Goal: Find specific page/section: Find specific page/section

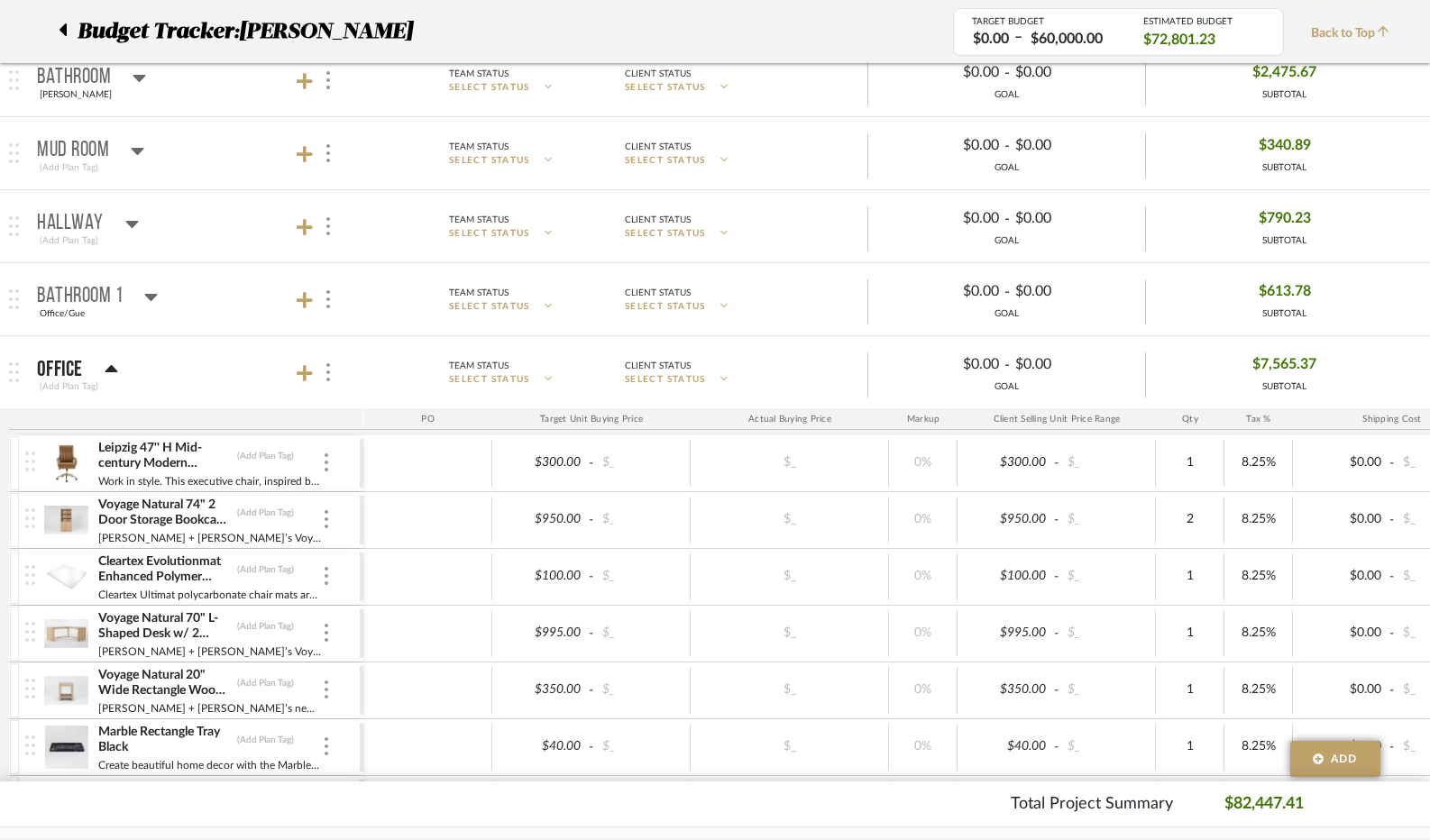
scroll to position [1802, 0]
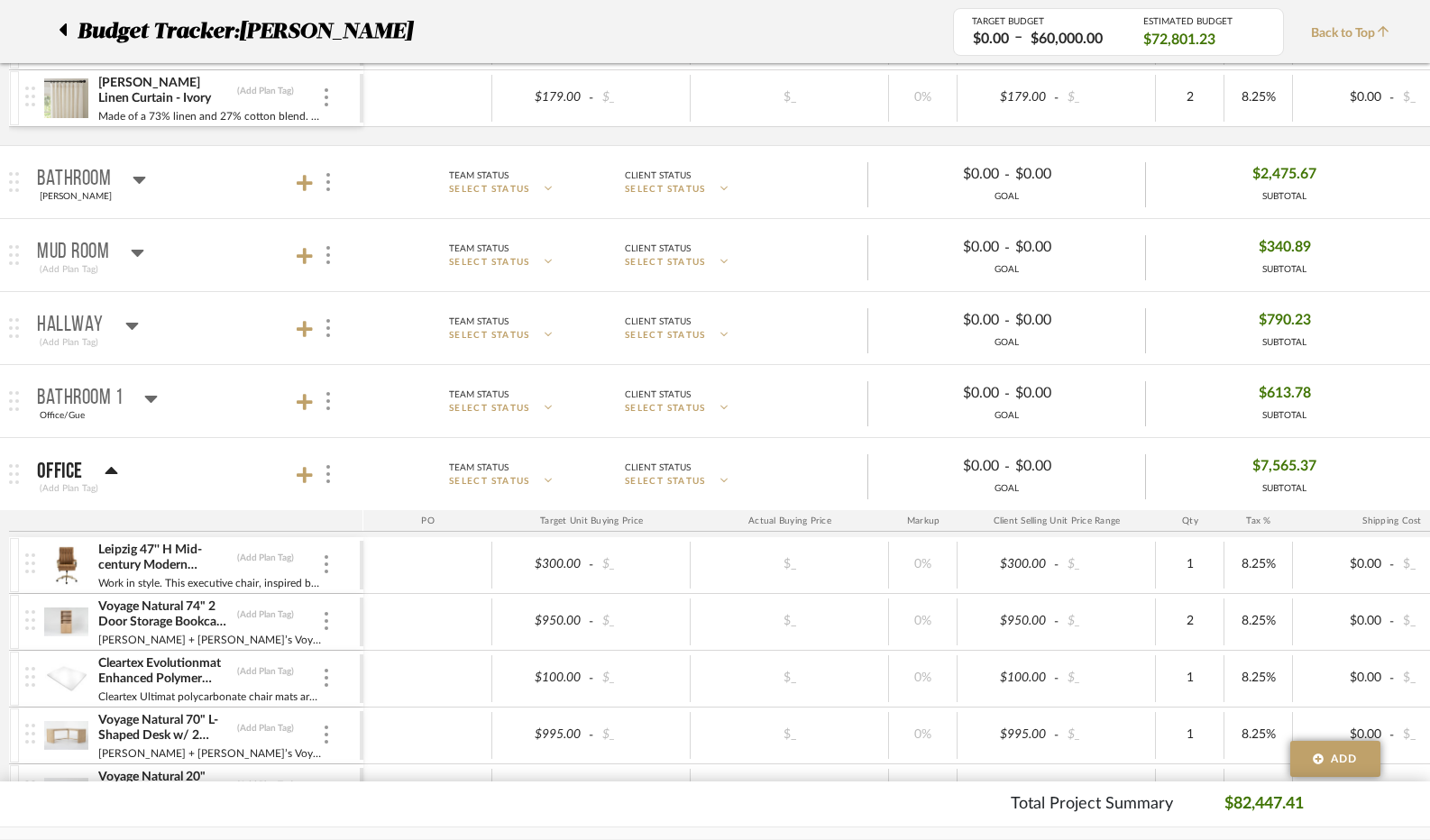
click at [116, 466] on icon at bounding box center [111, 470] width 14 height 21
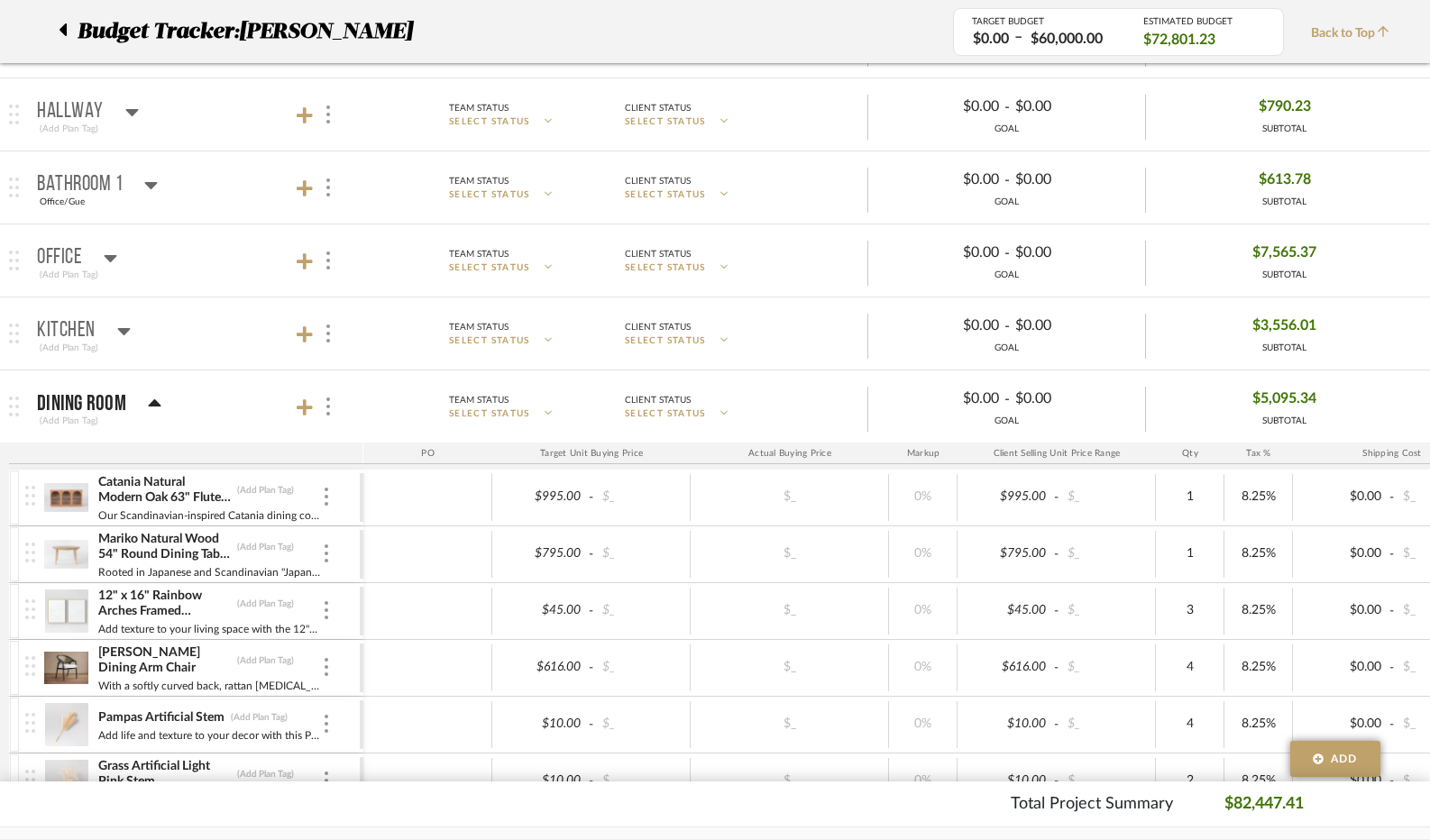
scroll to position [2162, 0]
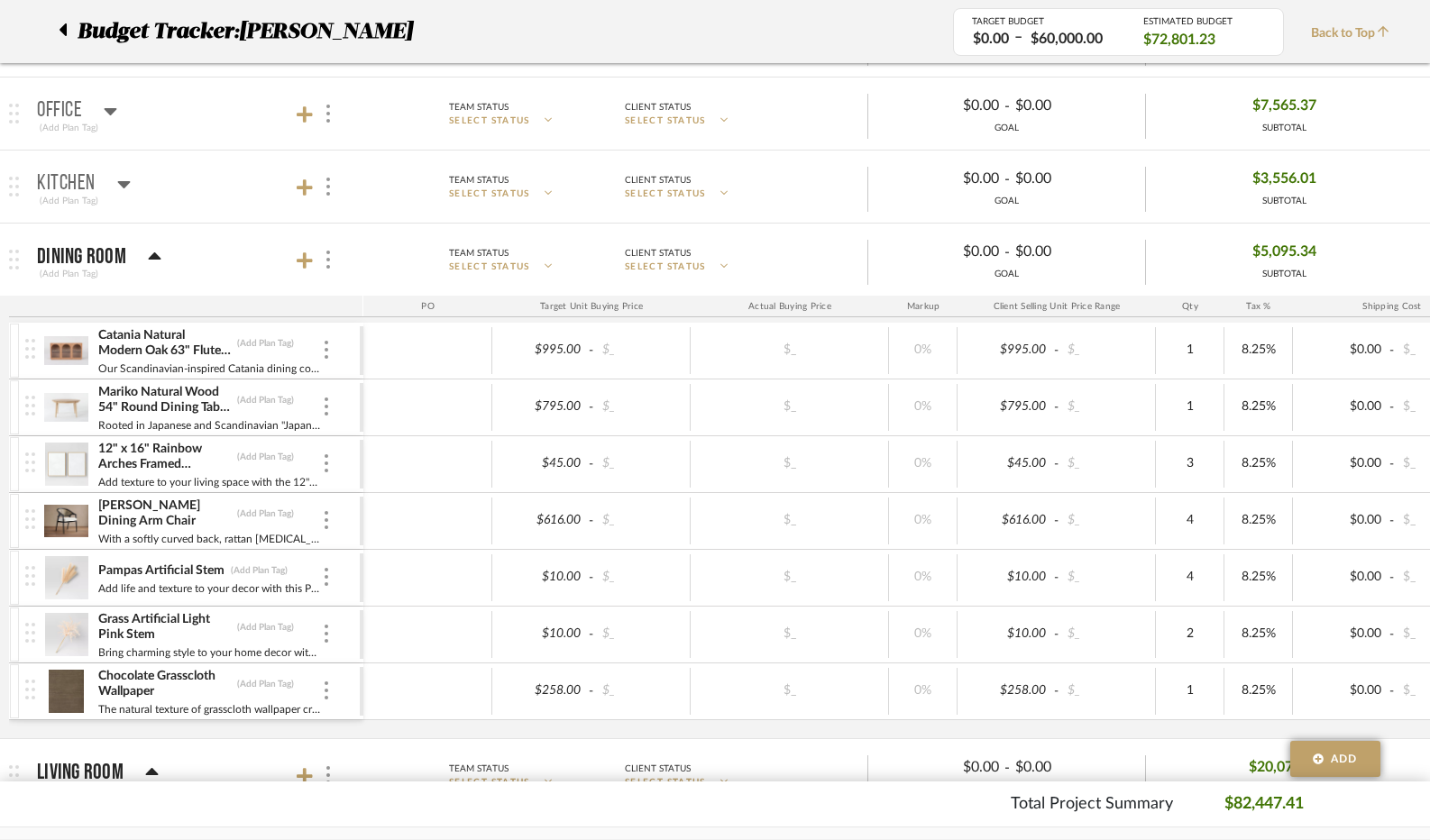
click at [151, 251] on icon at bounding box center [155, 256] width 14 height 21
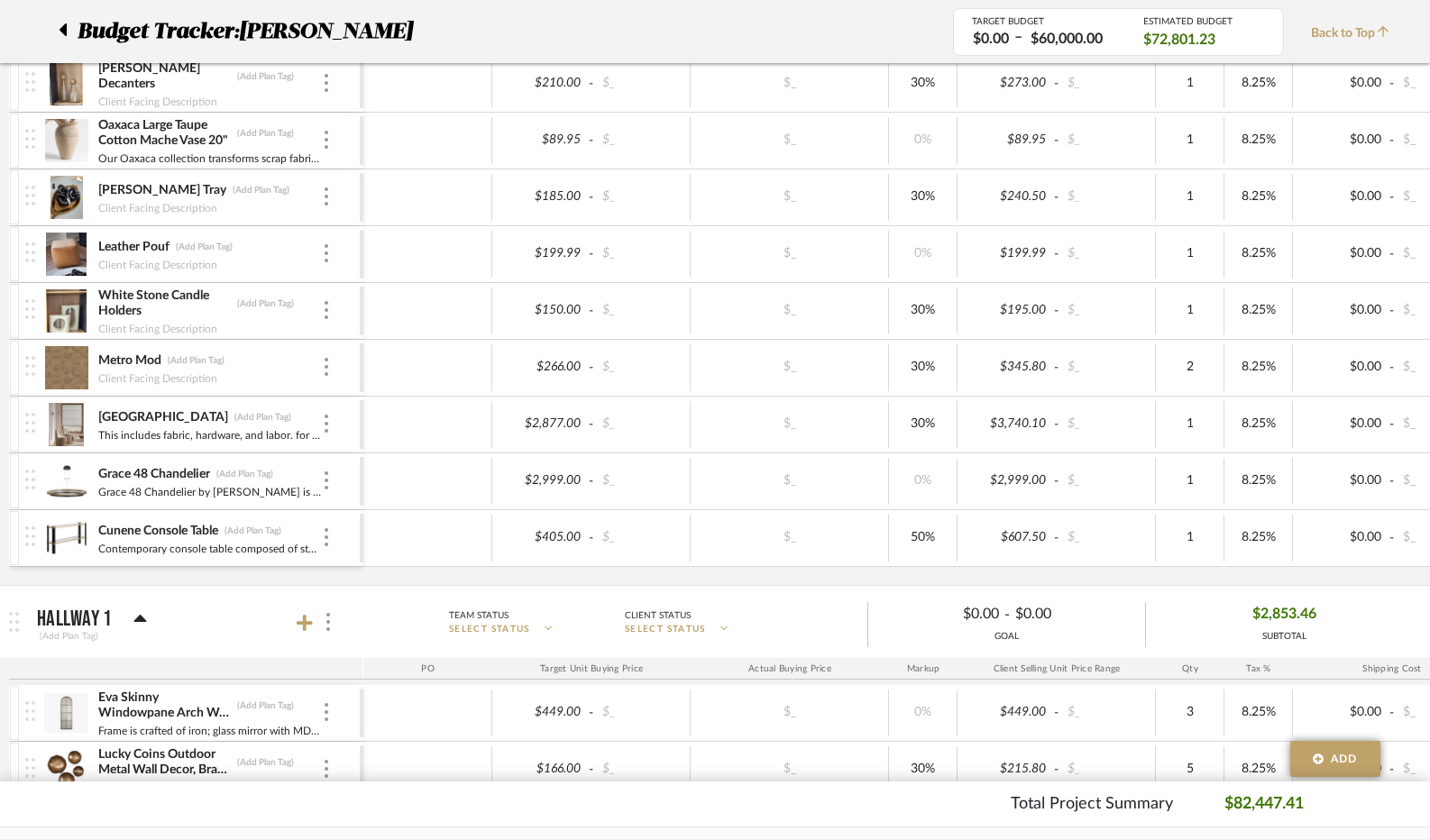
scroll to position [3424, 0]
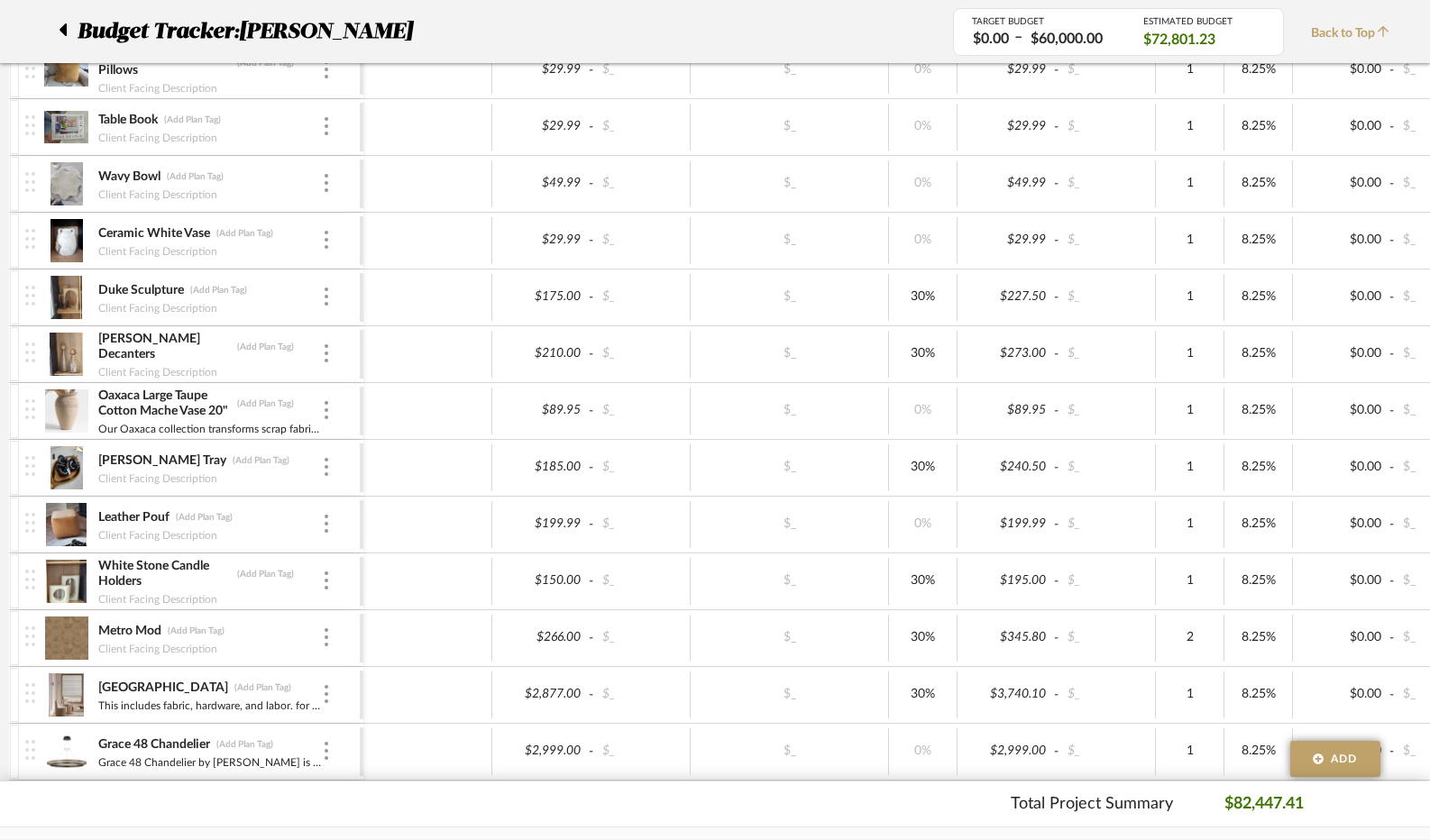
click at [58, 34] on div "Budget Tracker: [PERSON_NAME]" at bounding box center [492, 31] width 921 height 33
click at [61, 30] on icon at bounding box center [63, 30] width 7 height 13
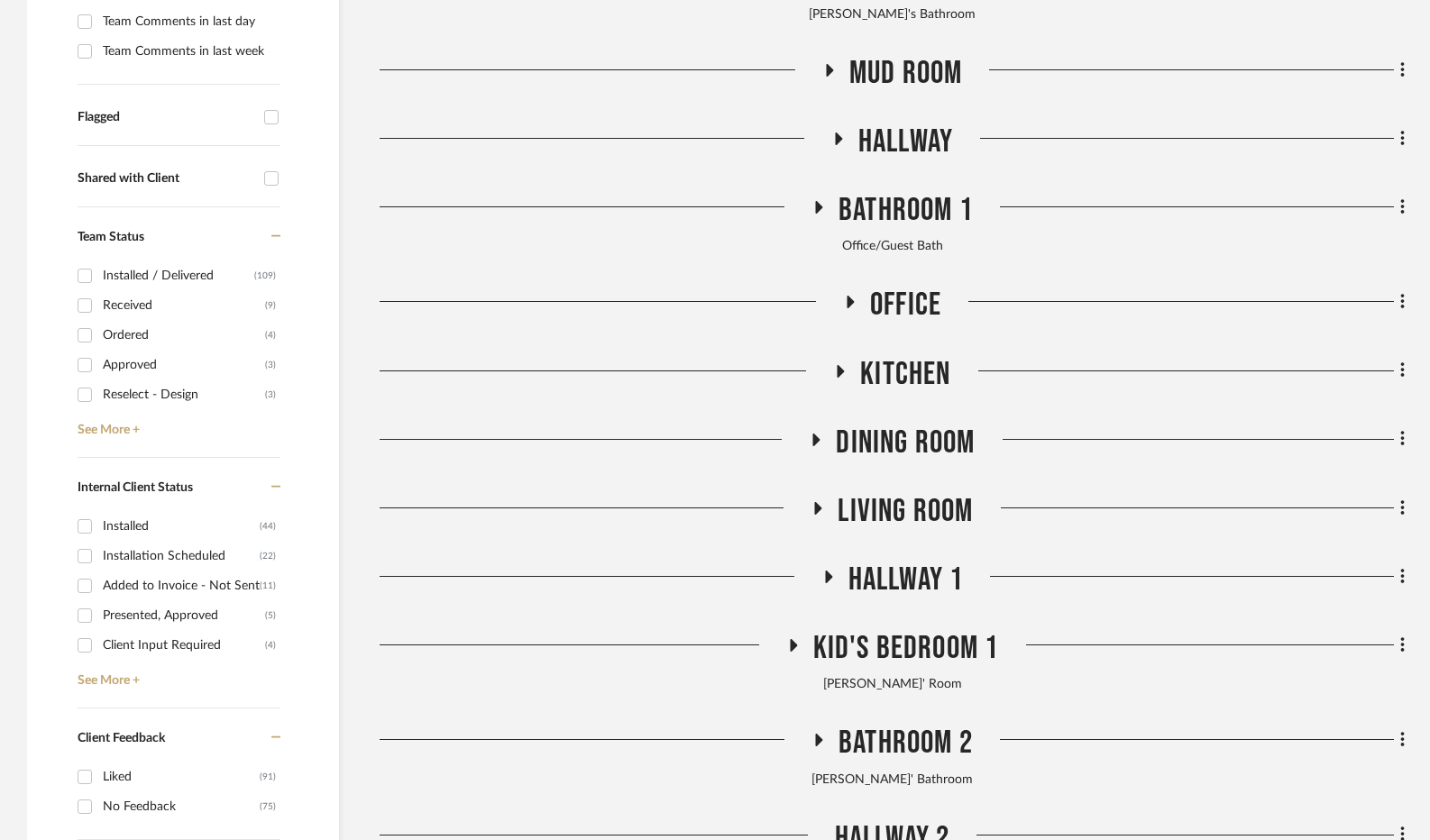
scroll to position [721, 0]
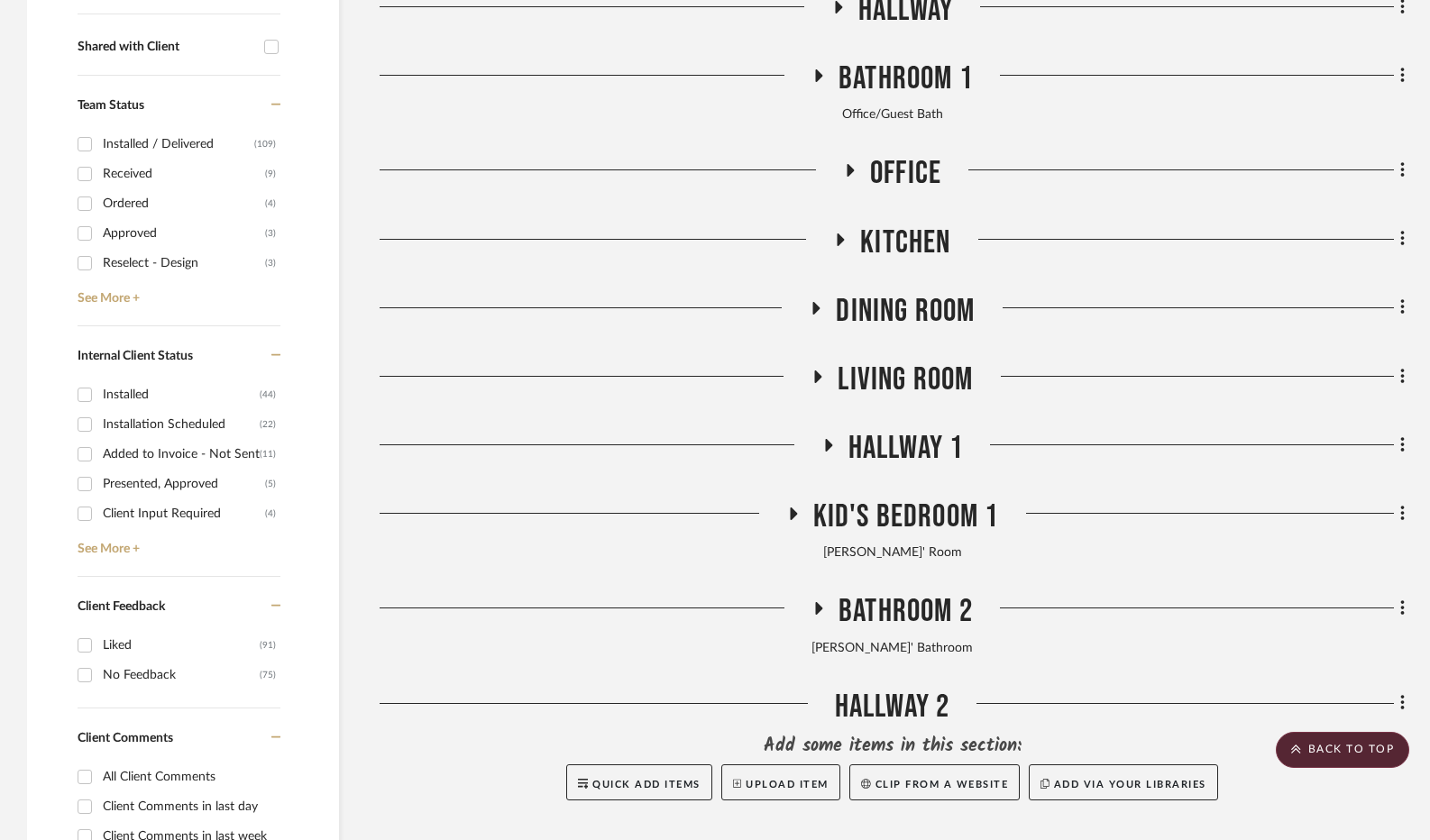
click at [817, 374] on icon at bounding box center [819, 377] width 7 height 13
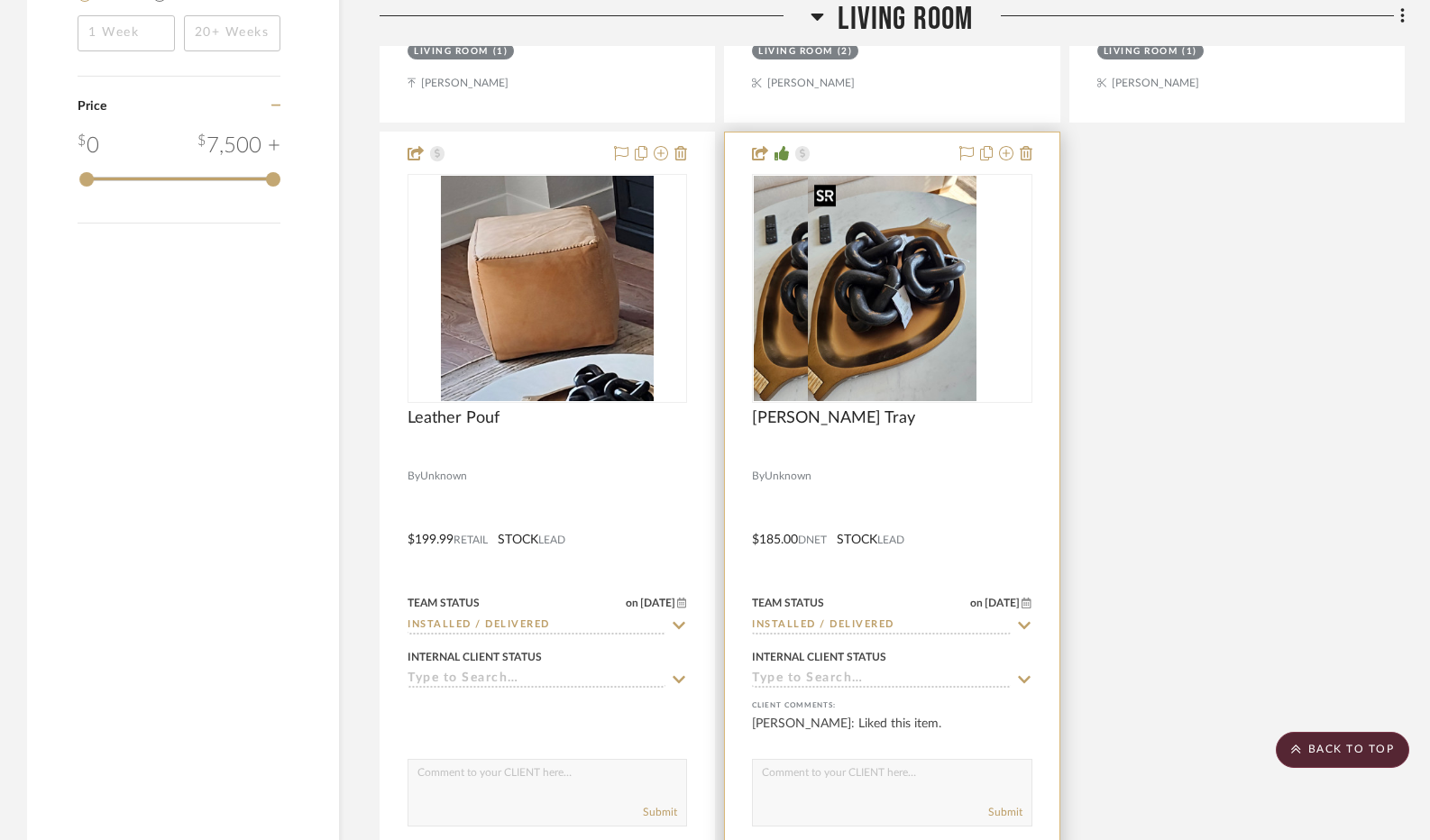
scroll to position [2794, 0]
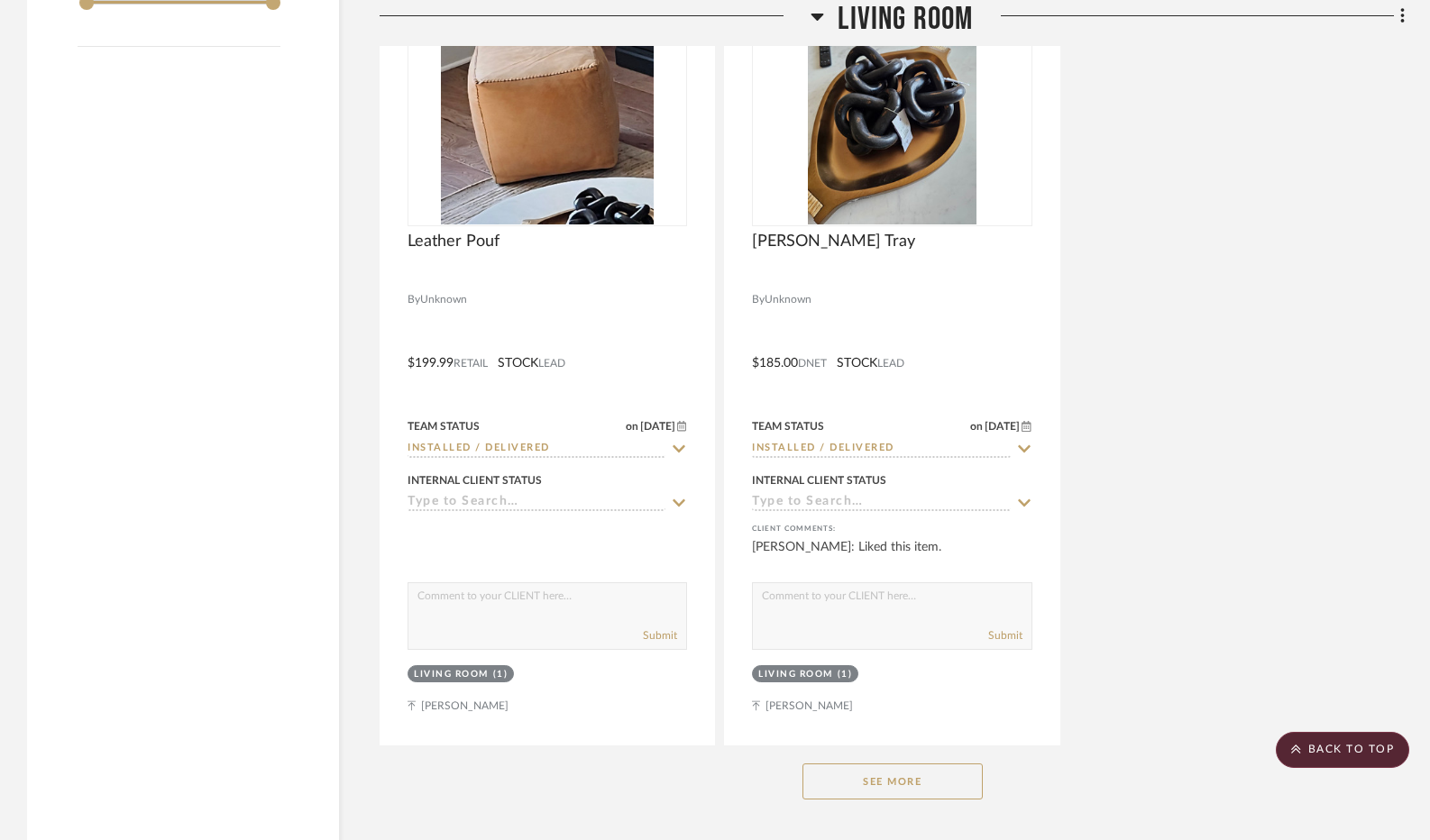
click at [878, 791] on button "See More" at bounding box center [892, 781] width 181 height 36
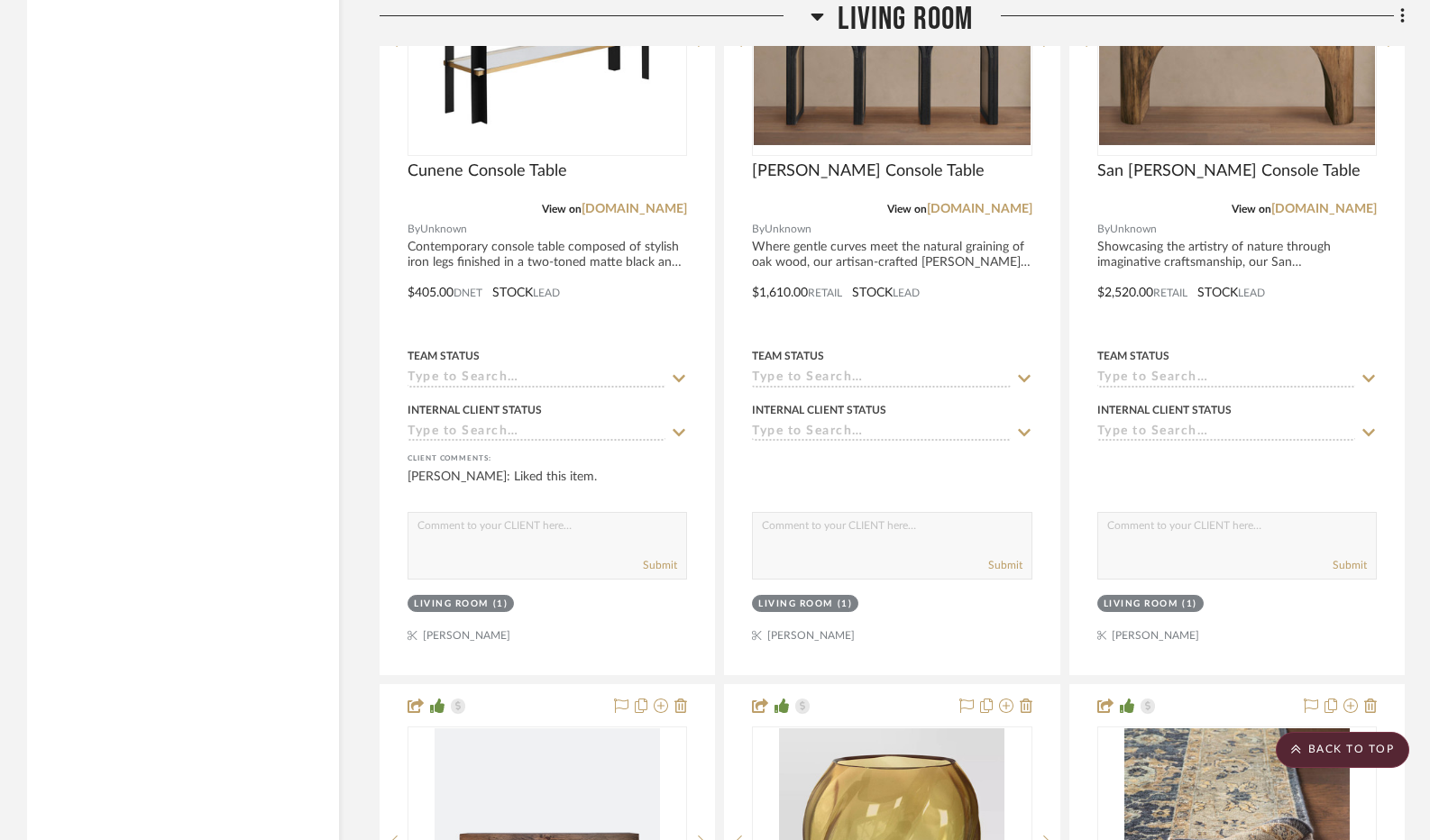
scroll to position [8109, 0]
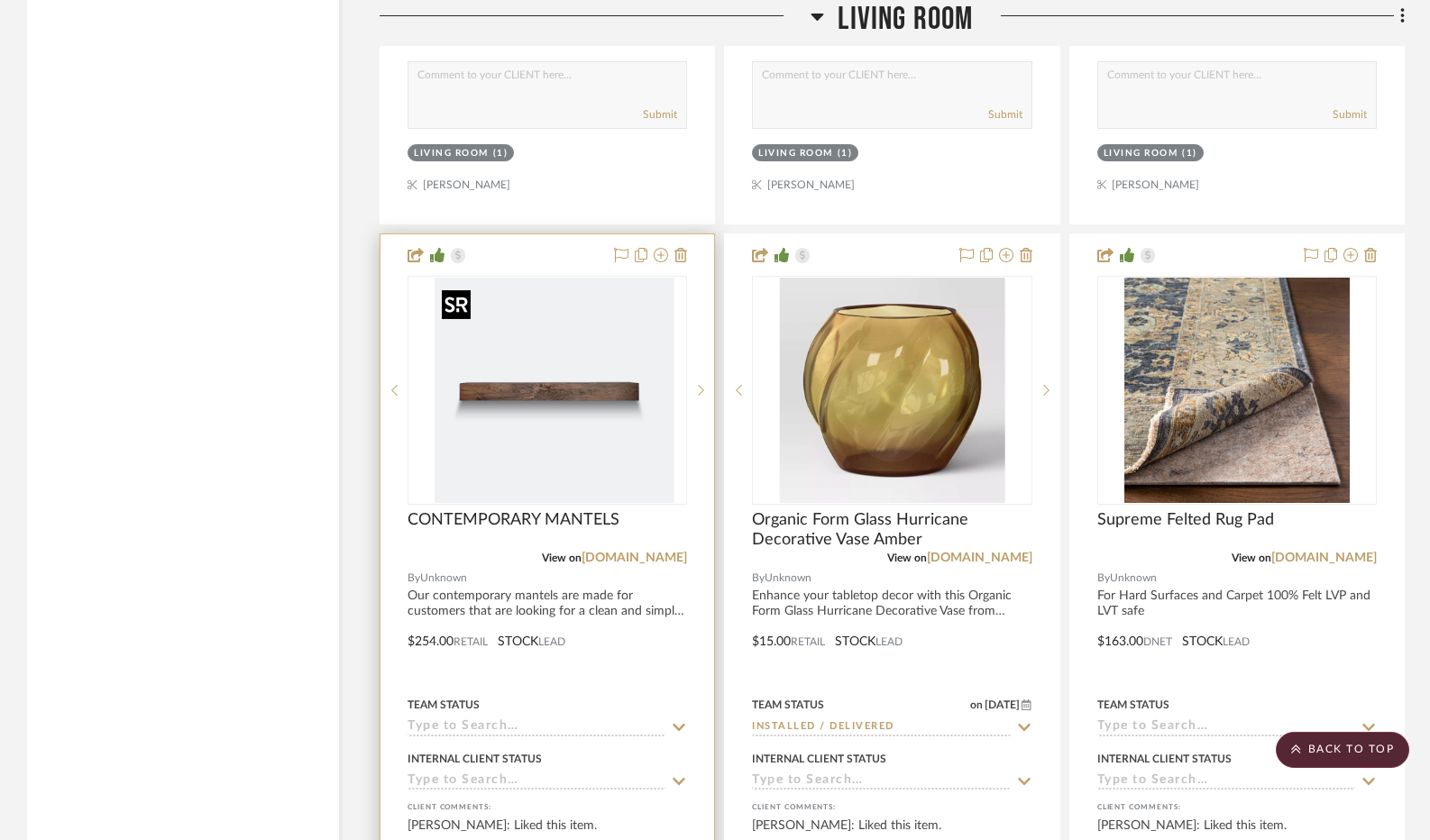
click at [519, 389] on div at bounding box center [547, 390] width 279 height 229
click at [528, 404] on img "0" at bounding box center [547, 390] width 225 height 225
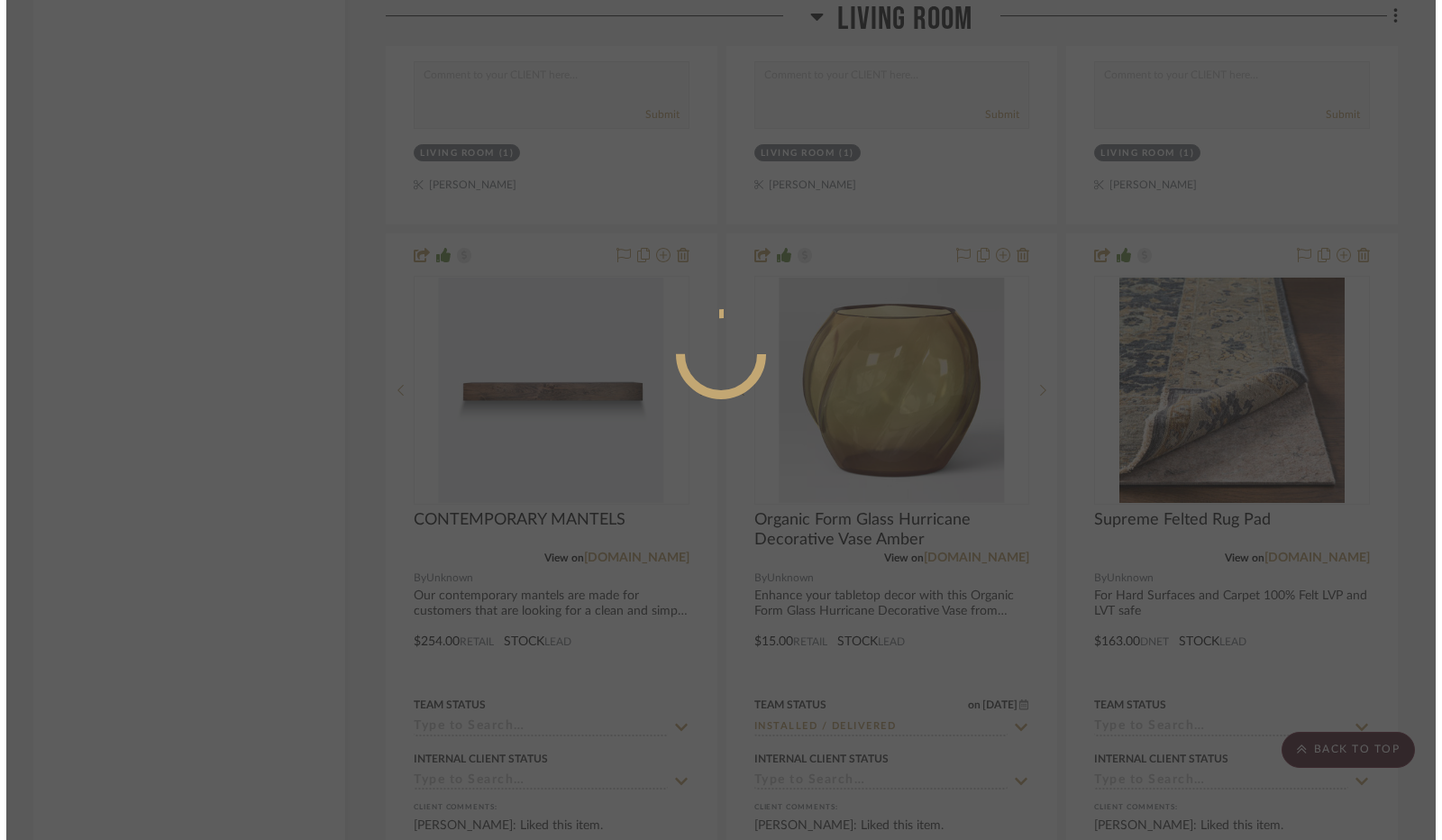
scroll to position [0, 0]
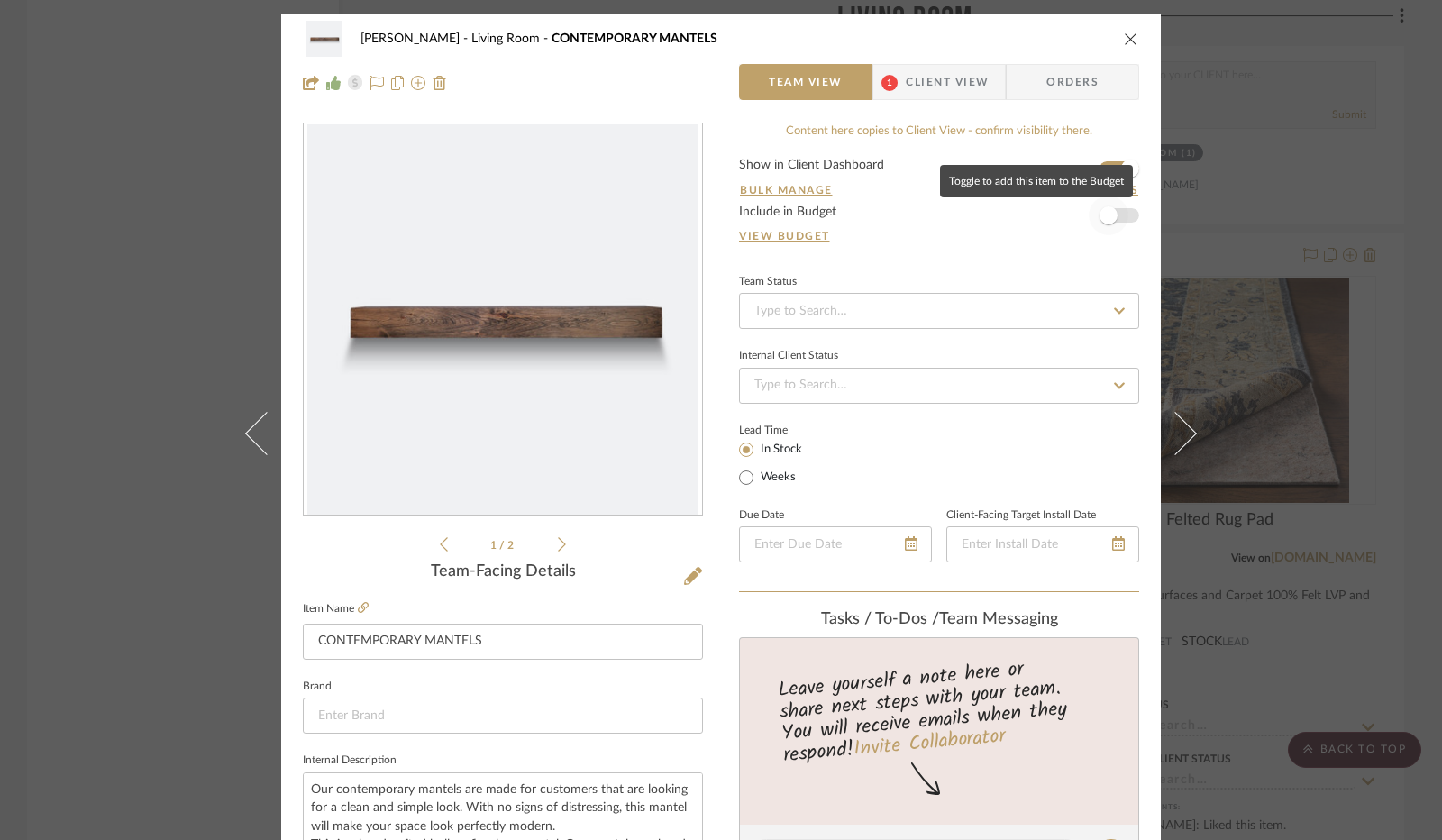
click at [1104, 210] on span "button" at bounding box center [1108, 215] width 18 height 18
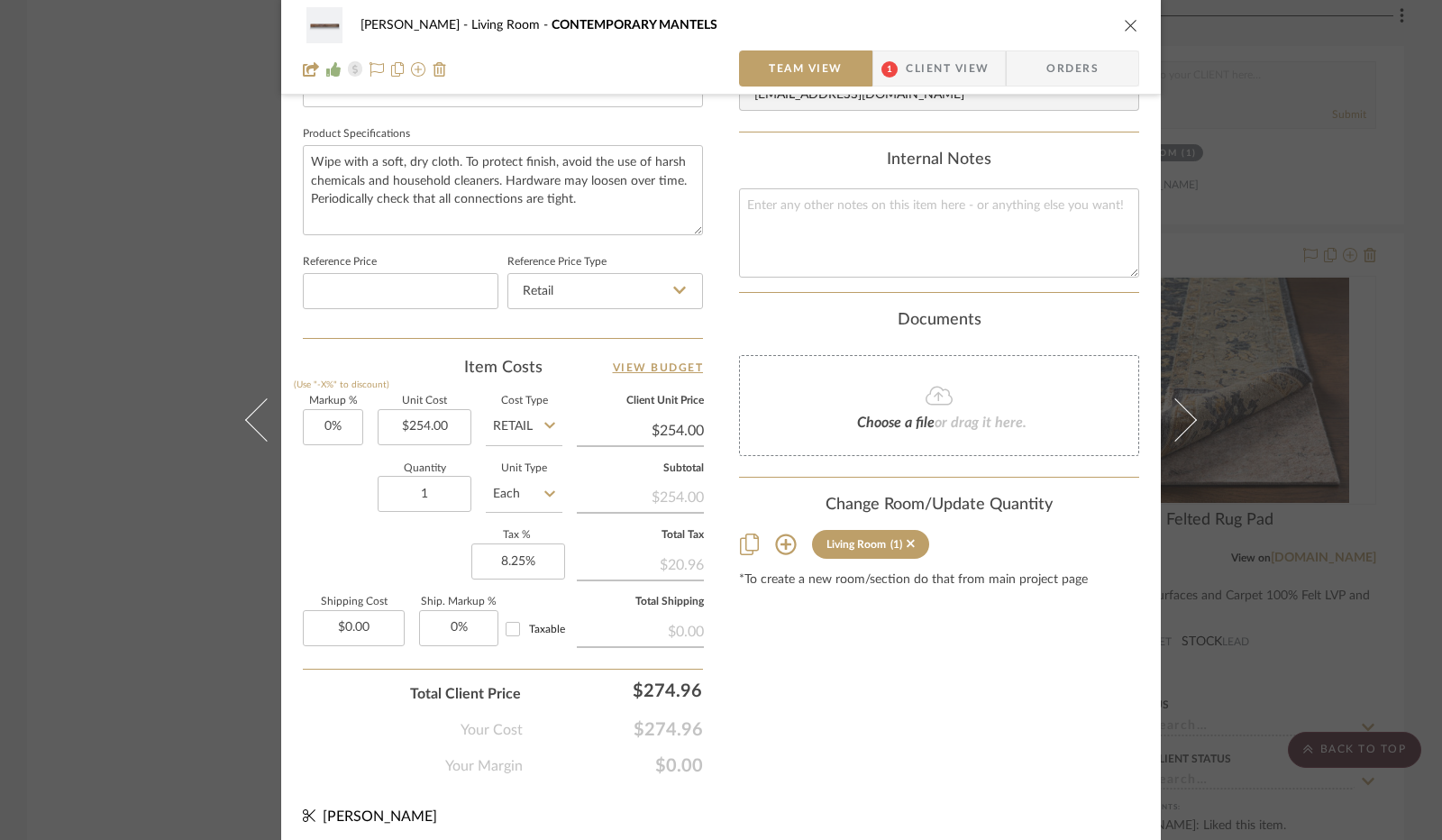
scroll to position [834, 0]
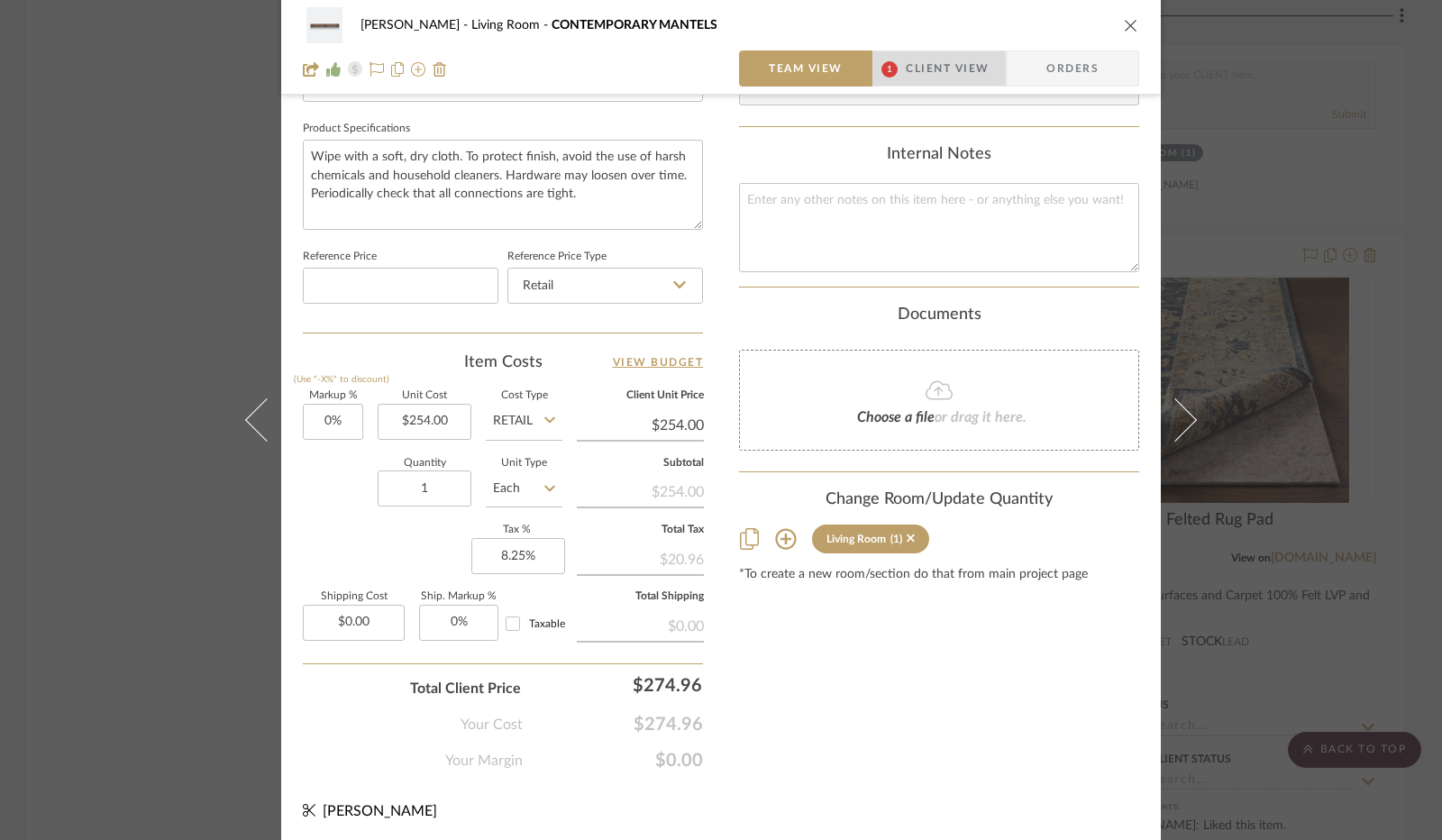
click at [941, 61] on span "Client View" at bounding box center [946, 68] width 83 height 36
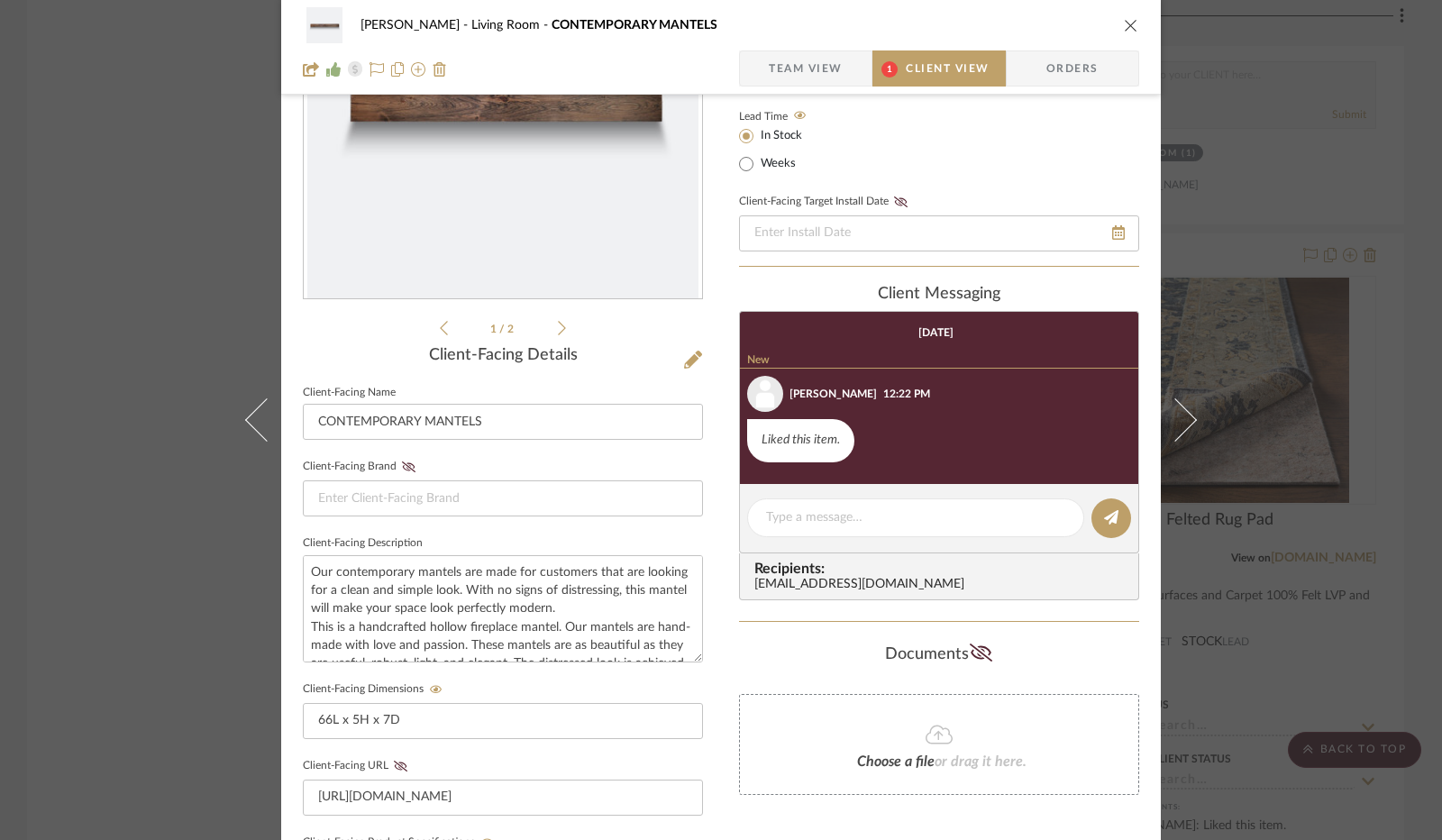
scroll to position [0, 0]
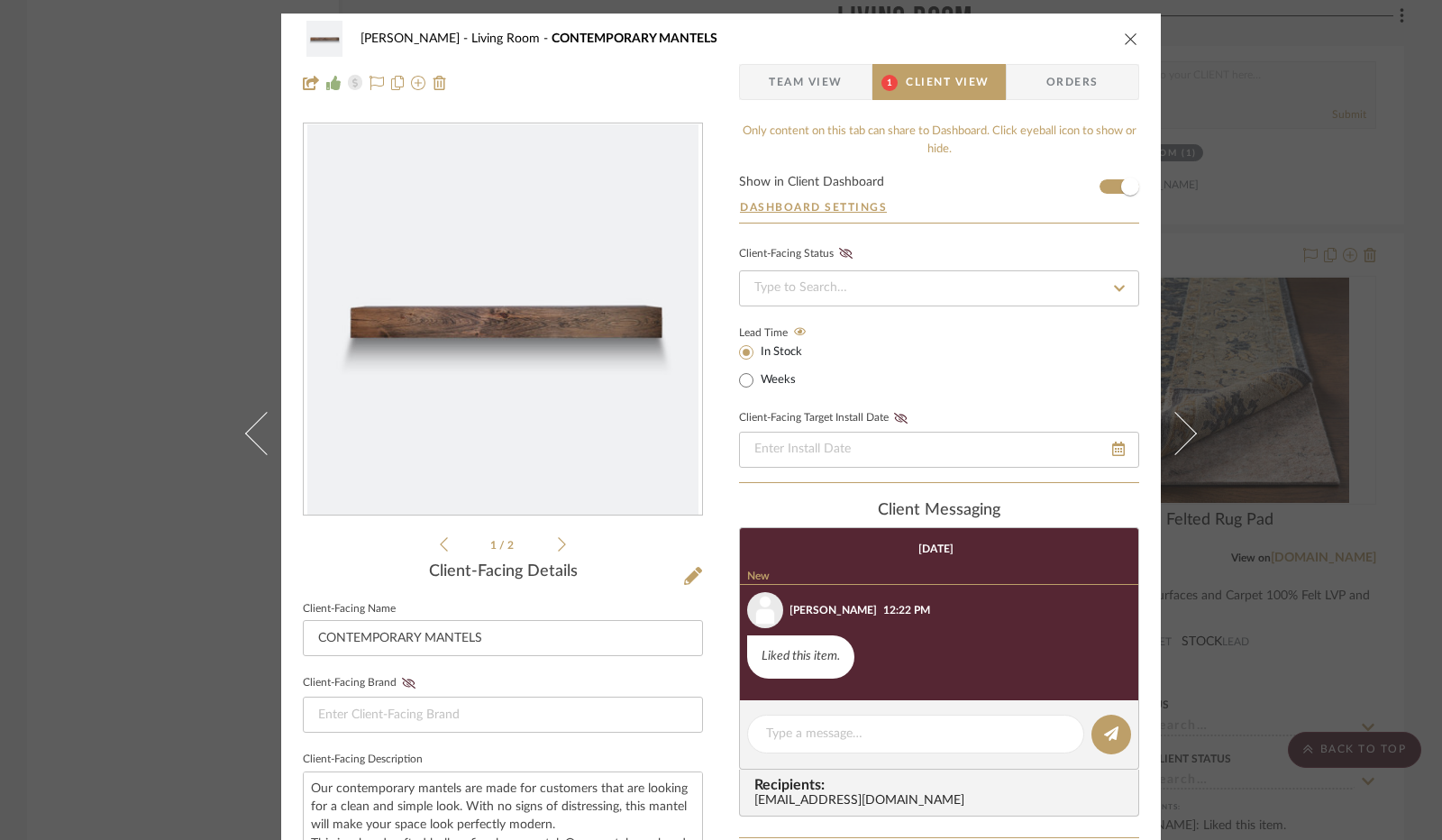
click at [1124, 41] on icon "close" at bounding box center [1131, 38] width 14 height 14
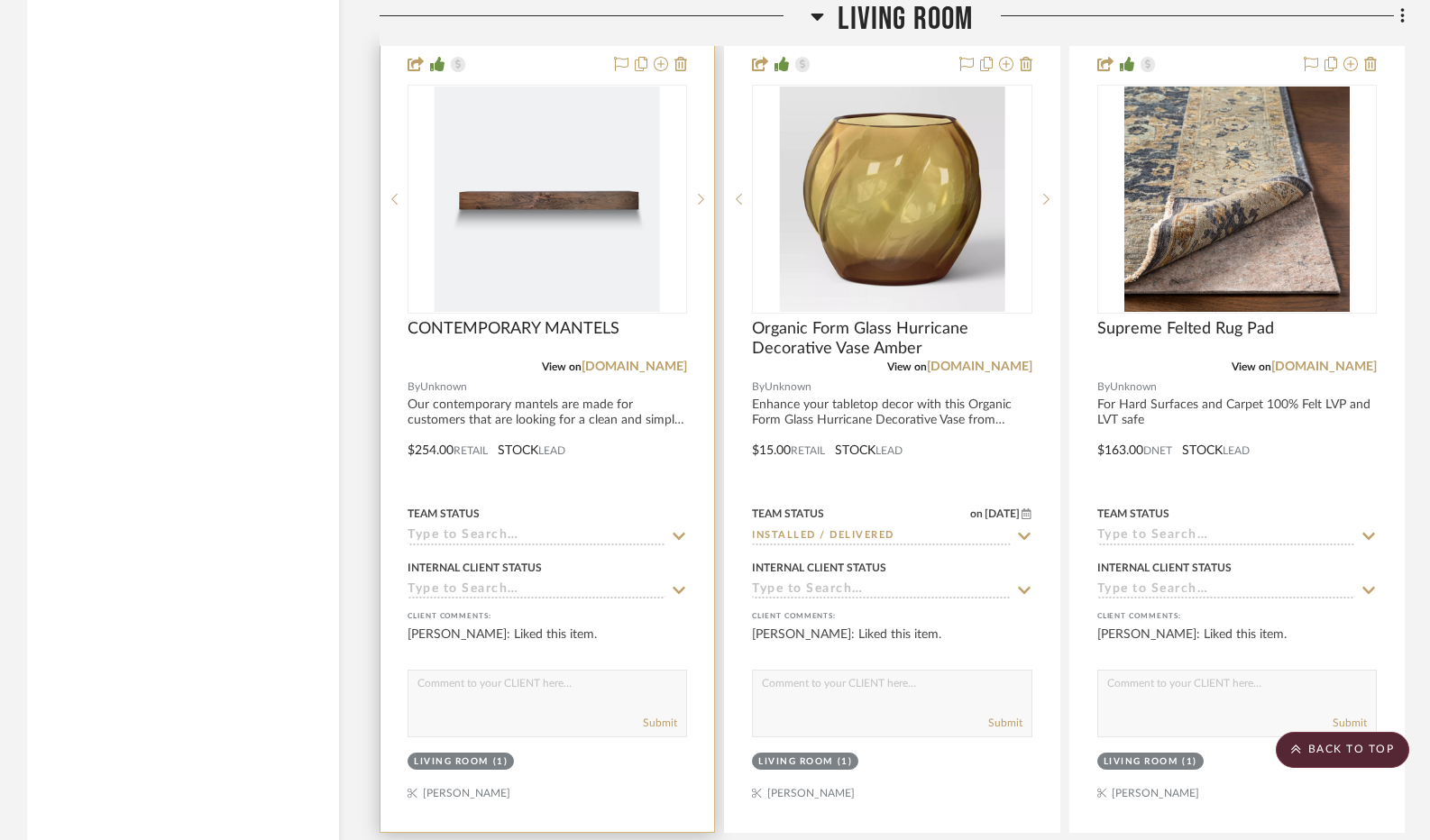
scroll to position [8380, 0]
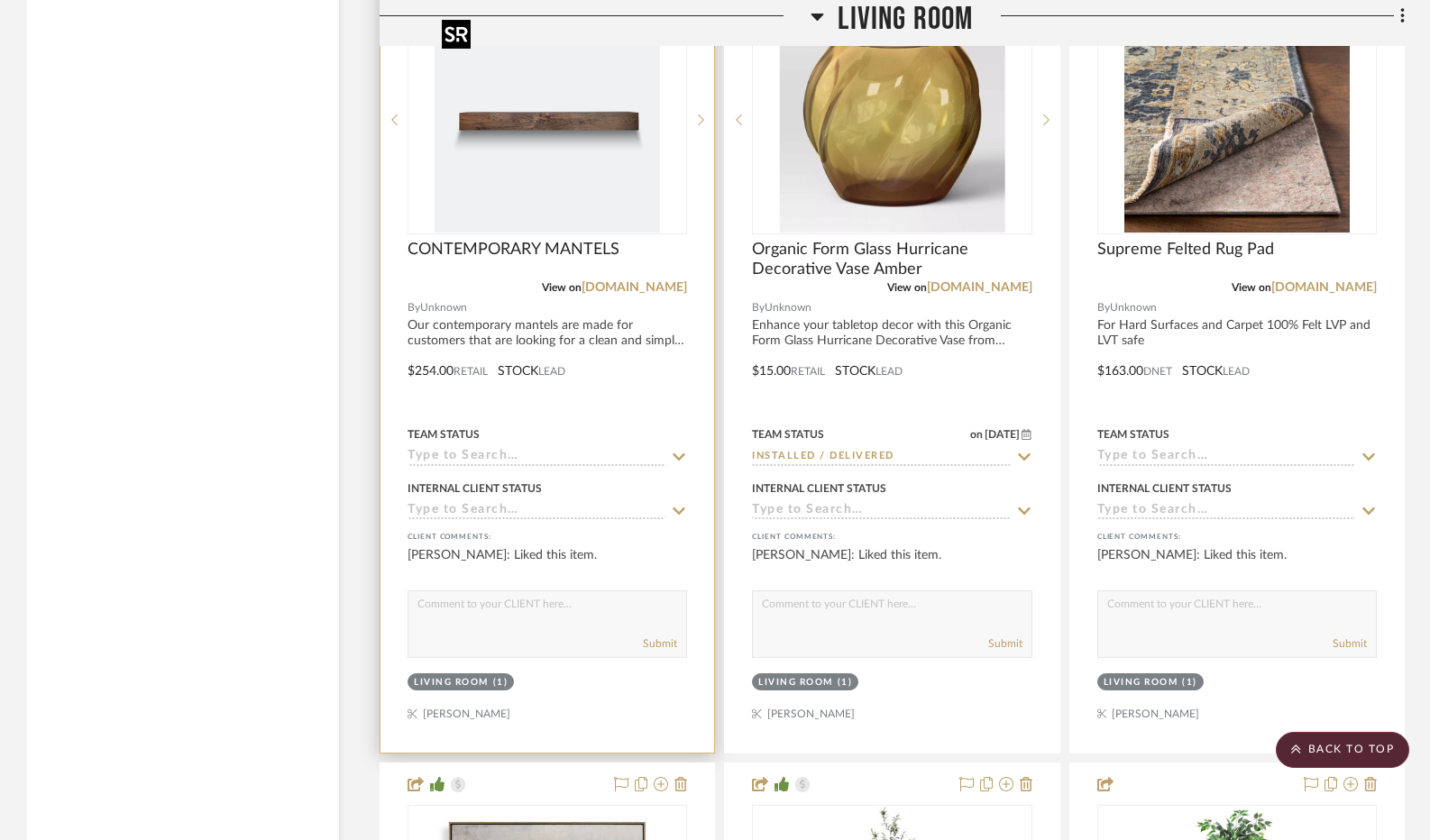
click at [556, 175] on img "0" at bounding box center [547, 120] width 225 height 225
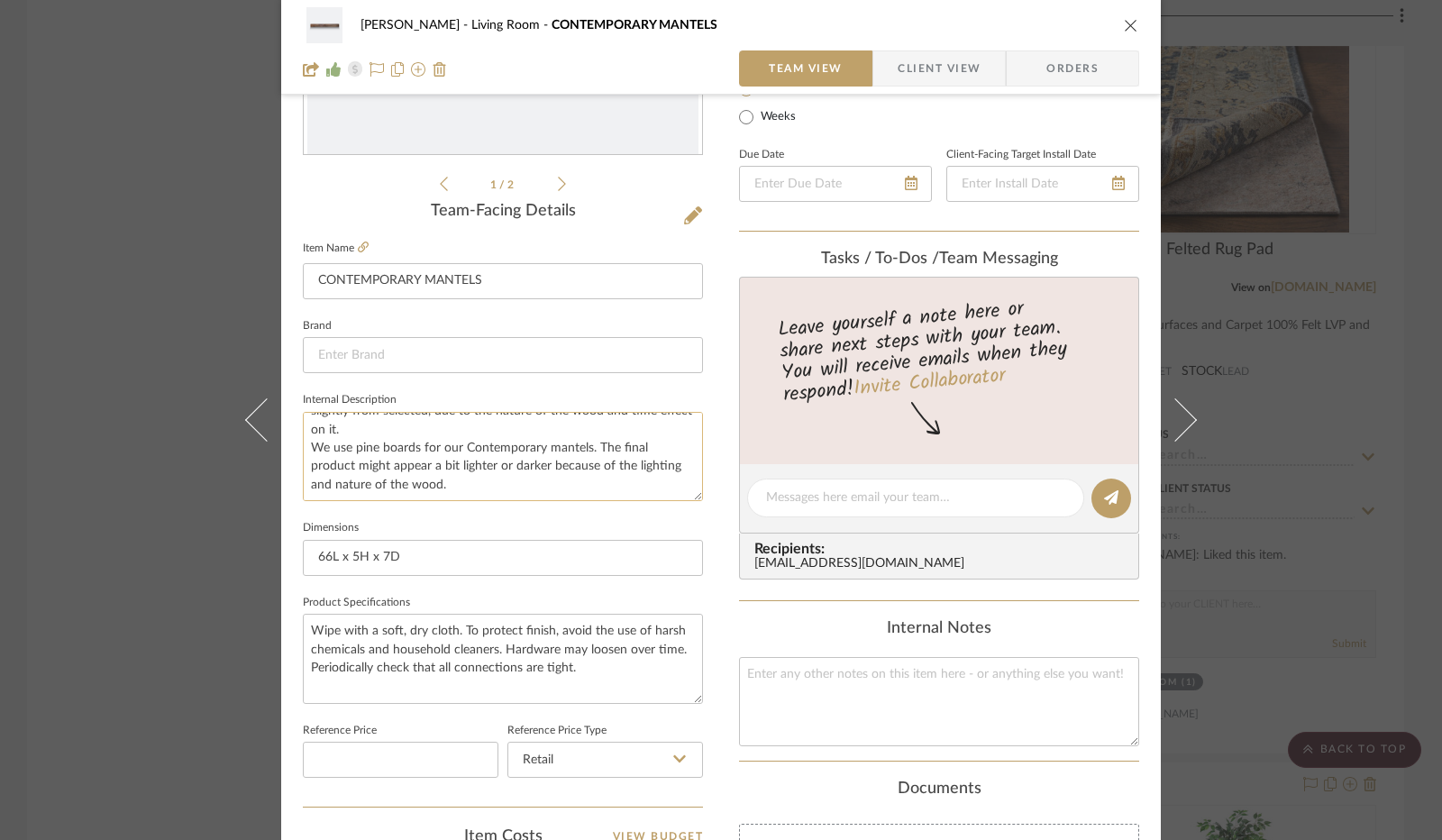
scroll to position [90, 0]
